Goal: Transaction & Acquisition: Purchase product/service

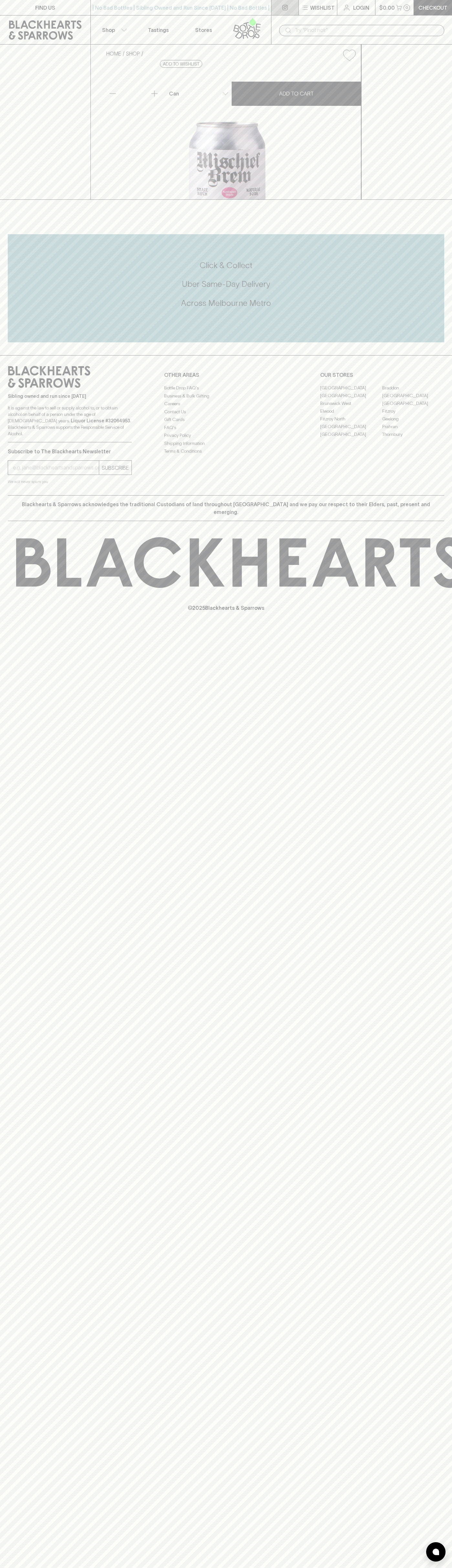
click at [277, 1] on link at bounding box center [284, 7] width 27 height 15
click at [443, 114] on div "HOME SHOP Mischief Brew Grapefruit 250ml $4.50 Add to wishlist No Further Disco…" at bounding box center [226, 122] width 452 height 155
click at [80, 1567] on html "FIND US | No Bad Bottles | Sibling Owned and Run Since [DATE] | No Bad Bottles …" at bounding box center [226, 784] width 452 height 1568
click at [15, 1425] on div "FIND US | No Bad Bottles | Sibling Owned and Run Since [DATE] | No Bad Bottles …" at bounding box center [226, 784] width 452 height 1568
